Goal: Information Seeking & Learning: Learn about a topic

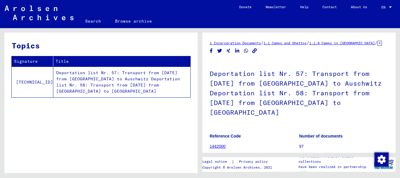
click at [224, 144] on link "1442000" at bounding box center [218, 146] width 16 height 5
click at [223, 144] on link "1442000" at bounding box center [218, 146] width 16 height 5
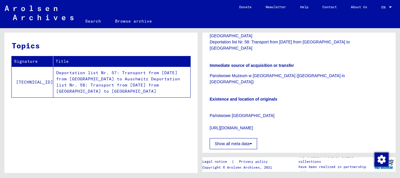
scroll to position [32, 0]
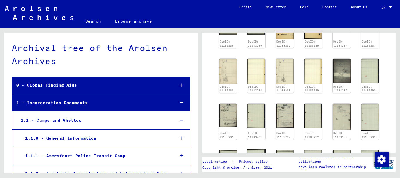
scroll to position [316, 0]
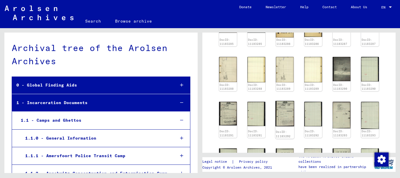
click at [280, 101] on img at bounding box center [284, 113] width 19 height 25
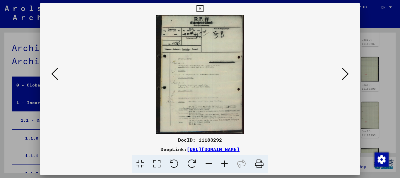
click at [280, 82] on img at bounding box center [200, 74] width 280 height 119
click at [229, 165] on icon at bounding box center [225, 164] width 16 height 18
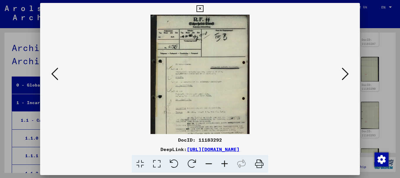
click at [229, 165] on icon at bounding box center [225, 164] width 16 height 18
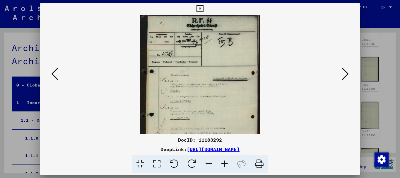
click at [229, 165] on icon at bounding box center [225, 164] width 16 height 18
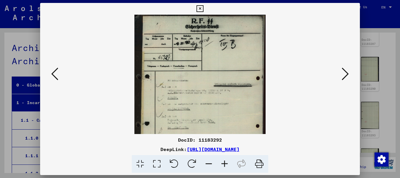
click at [229, 165] on icon at bounding box center [225, 164] width 16 height 18
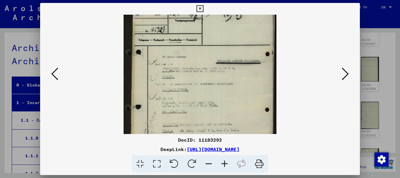
scroll to position [41, 0]
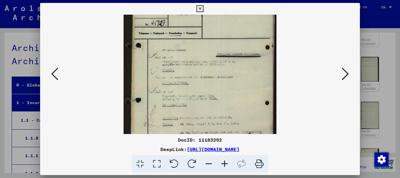
drag, startPoint x: 224, startPoint y: 121, endPoint x: 224, endPoint y: 80, distance: 41.3
click at [224, 80] on img at bounding box center [200, 76] width 153 height 207
click at [227, 163] on icon at bounding box center [225, 164] width 16 height 18
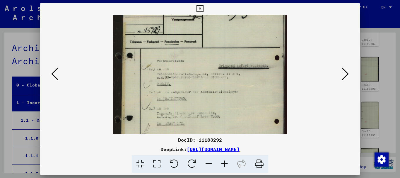
click at [227, 163] on icon at bounding box center [225, 164] width 16 height 18
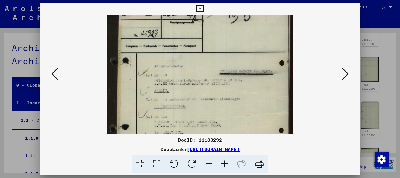
click at [227, 163] on icon at bounding box center [225, 164] width 16 height 18
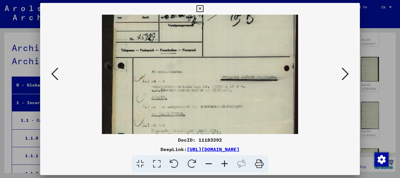
click at [227, 163] on icon at bounding box center [225, 164] width 16 height 18
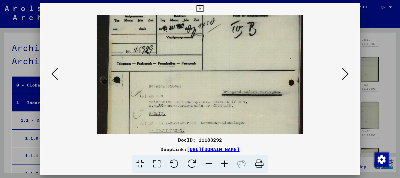
scroll to position [59, 0]
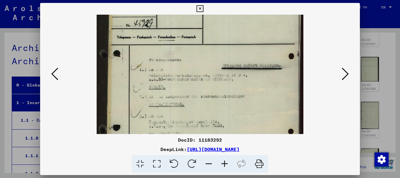
drag, startPoint x: 213, startPoint y: 41, endPoint x: 211, endPoint y: 25, distance: 16.6
click at [211, 25] on img at bounding box center [200, 96] width 207 height 280
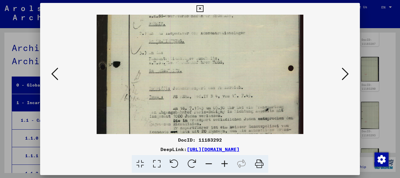
drag, startPoint x: 215, startPoint y: 114, endPoint x: 217, endPoint y: 51, distance: 62.4
click at [217, 51] on img at bounding box center [200, 33] width 207 height 280
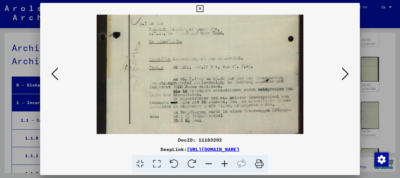
scroll to position [161, 0]
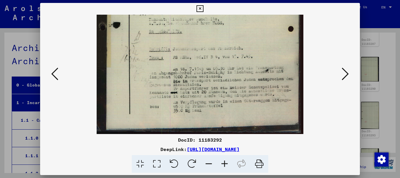
drag, startPoint x: 213, startPoint y: 95, endPoint x: 214, endPoint y: 59, distance: 36.0
